Goal: Information Seeking & Learning: Learn about a topic

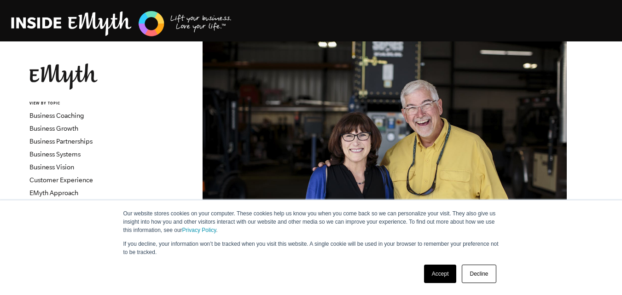
click at [70, 70] on img at bounding box center [63, 77] width 68 height 26
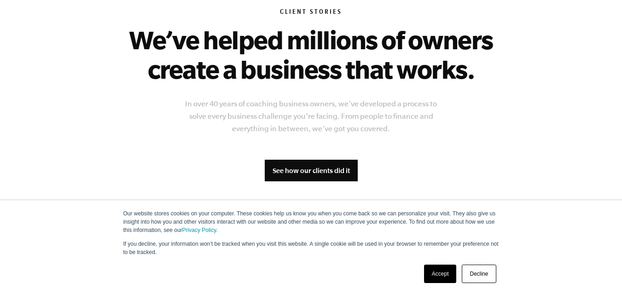
scroll to position [739, 0]
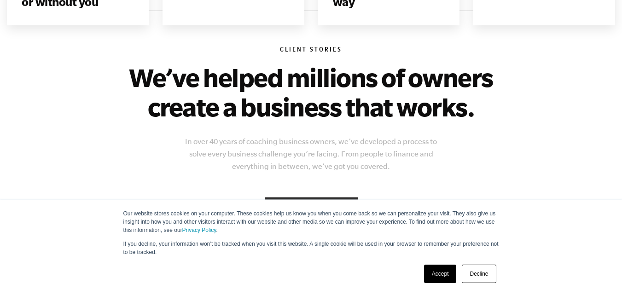
drag, startPoint x: 628, startPoint y: 25, endPoint x: 628, endPoint y: 98, distance: 72.7
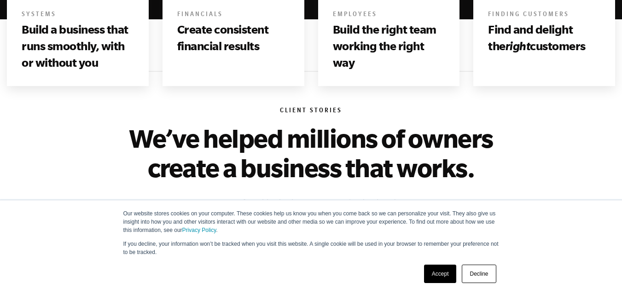
scroll to position [0, 0]
